Goal: Find contact information: Find contact information

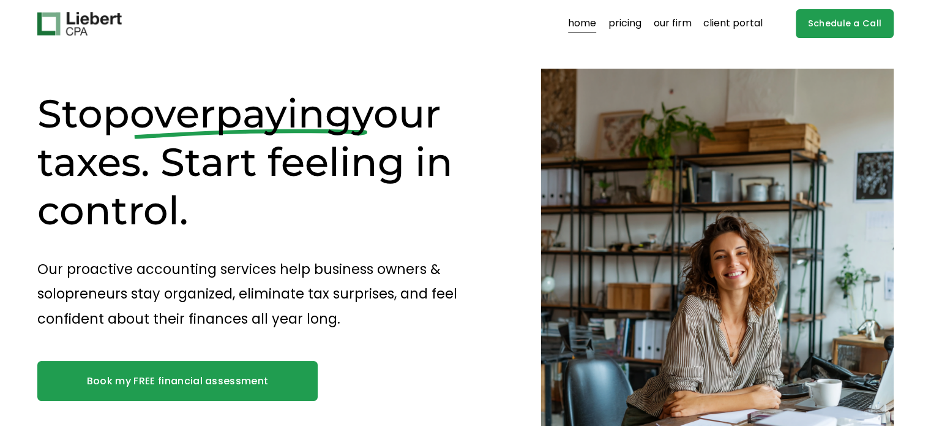
click at [677, 26] on link "our firm" at bounding box center [673, 24] width 38 height 20
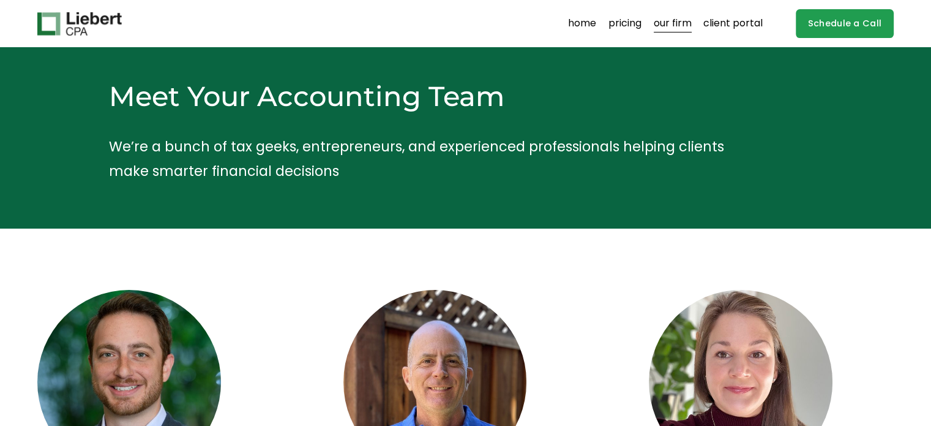
scroll to position [245, 0]
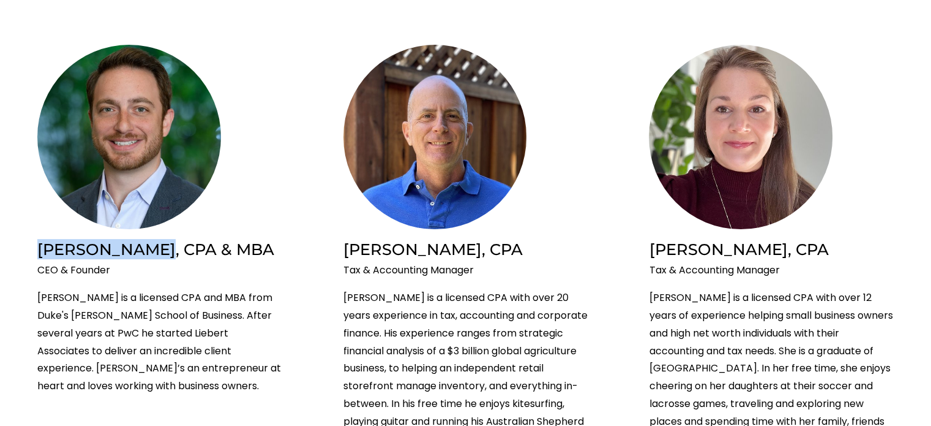
drag, startPoint x: 139, startPoint y: 250, endPoint x: 12, endPoint y: 248, distance: 126.8
click at [84, 270] on p "CEO & Founder" at bounding box center [159, 270] width 245 height 18
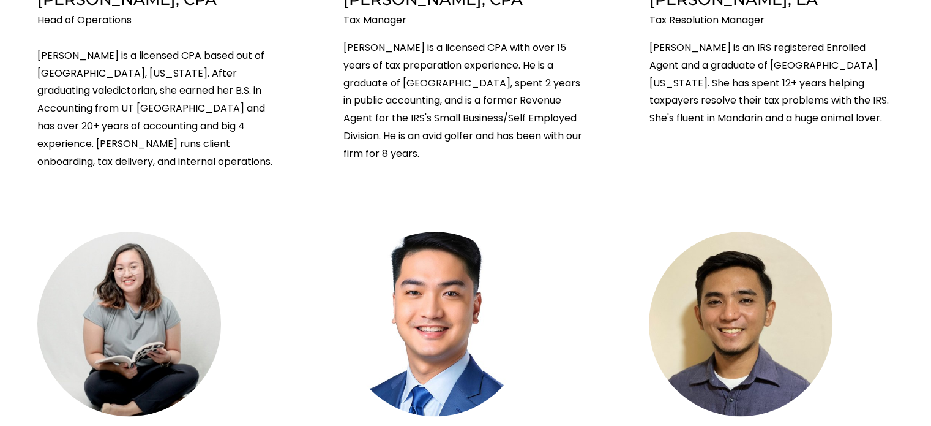
scroll to position [1286, 0]
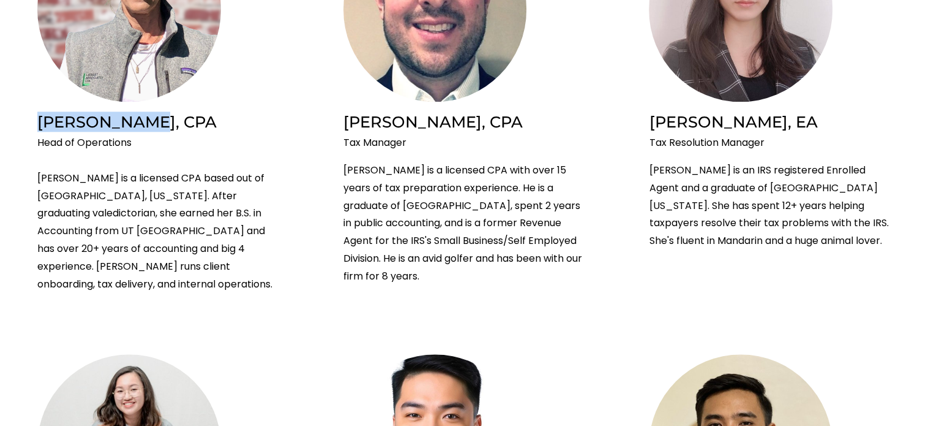
drag, startPoint x: 147, startPoint y: 107, endPoint x: 36, endPoint y: 103, distance: 111.5
click at [36, 103] on ul "[PERSON_NAME], CPA & MBA CEO & Founder [PERSON_NAME] is a licensed CPA and MBA …" at bounding box center [465, 65] width 931 height 2122
click at [121, 134] on p "Head of Operations [PERSON_NAME] is a licensed CPA based out of [GEOGRAPHIC_DAT…" at bounding box center [159, 213] width 245 height 159
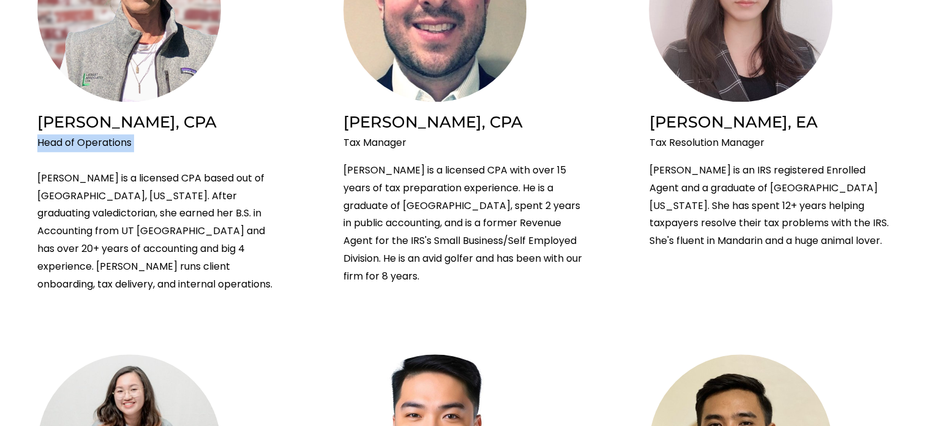
click at [121, 134] on p "Head of Operations Linda is a licensed CPA based out of Dallas, Texas. After gr…" at bounding box center [159, 213] width 245 height 159
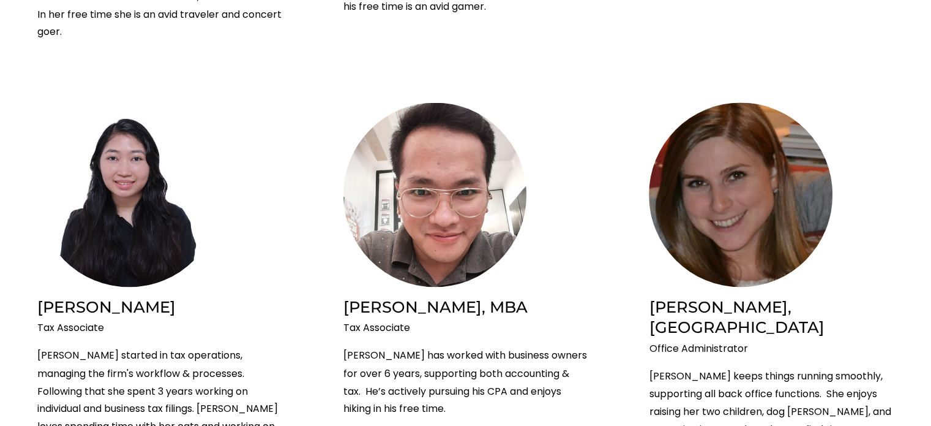
scroll to position [2082, 0]
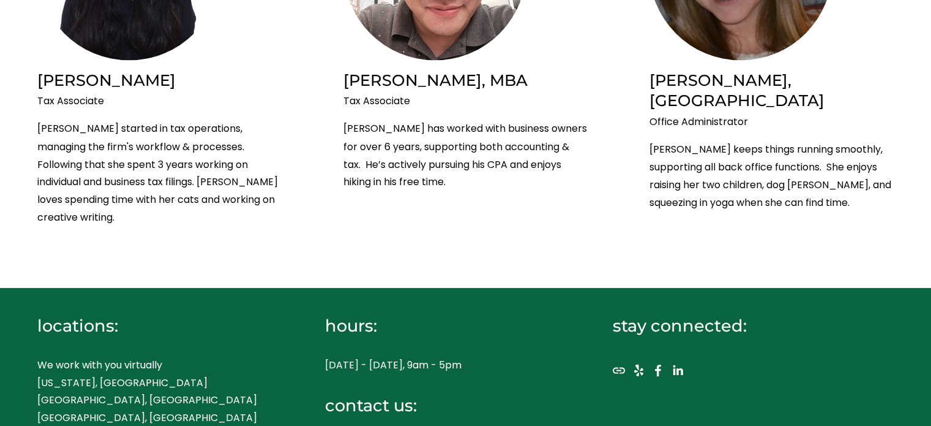
drag, startPoint x: 394, startPoint y: 379, endPoint x: 321, endPoint y: 380, distance: 72.9
click at [321, 380] on div "locations: We work with you virtually New York, NY Westport, CT Boston, MA Chic…" at bounding box center [465, 398] width 931 height 220
